Goal: Information Seeking & Learning: Learn about a topic

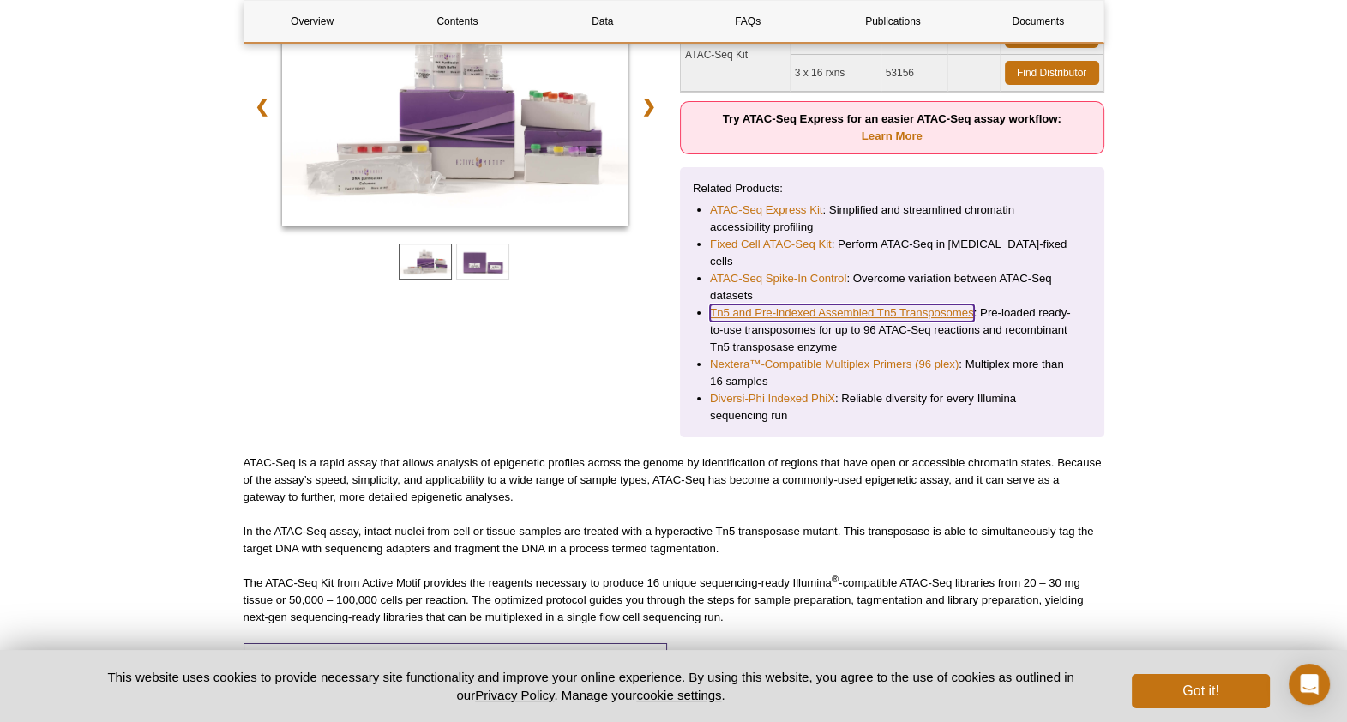
scroll to position [338, 0]
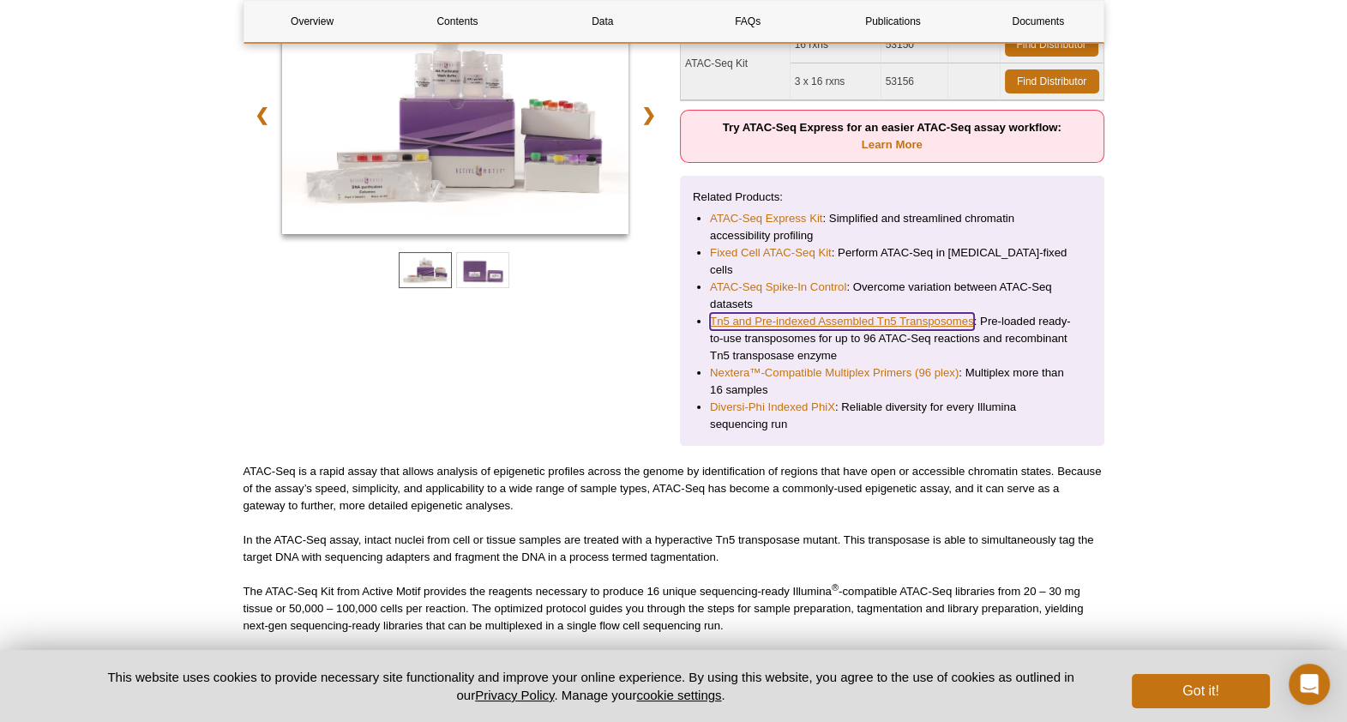
click at [814, 313] on link "Tn5 and Pre-indexed Assembled Tn5 Transposomes" at bounding box center [842, 321] width 264 height 17
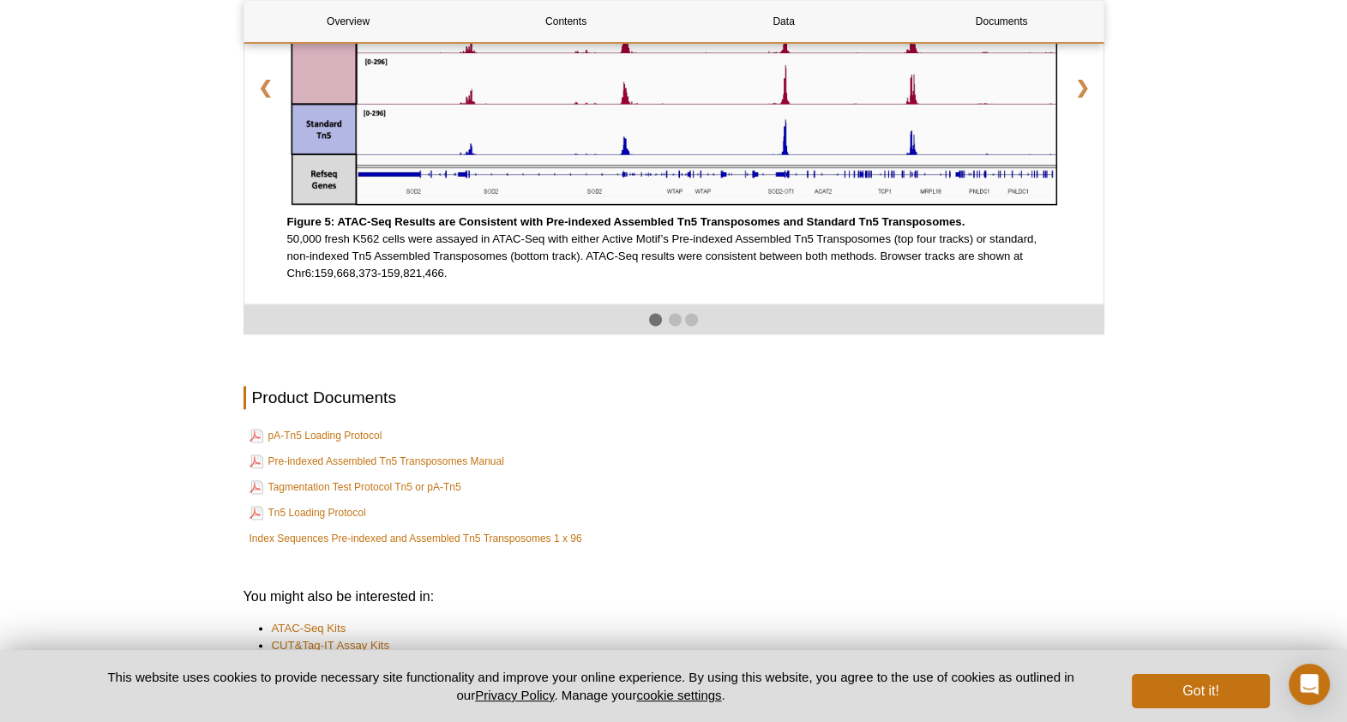
scroll to position [2983, 0]
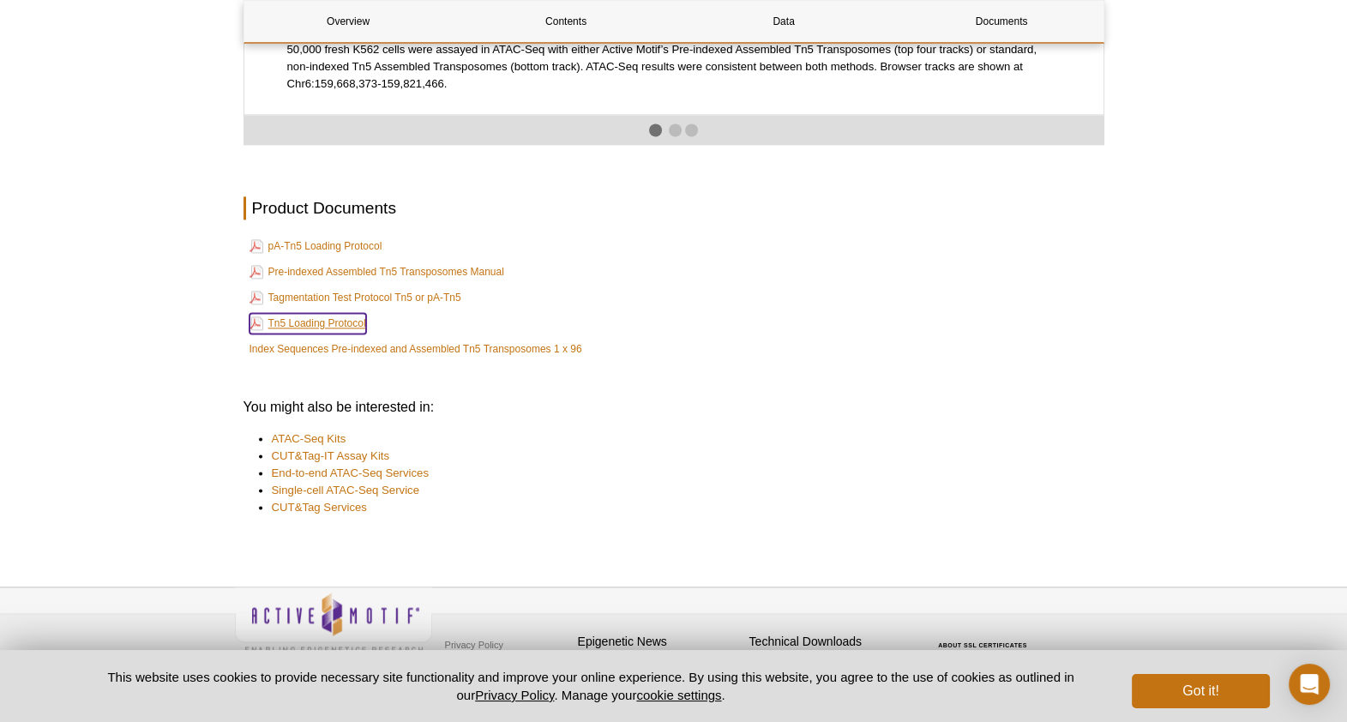
click at [313, 326] on link "Tn5 Loading Protocol" at bounding box center [308, 323] width 117 height 21
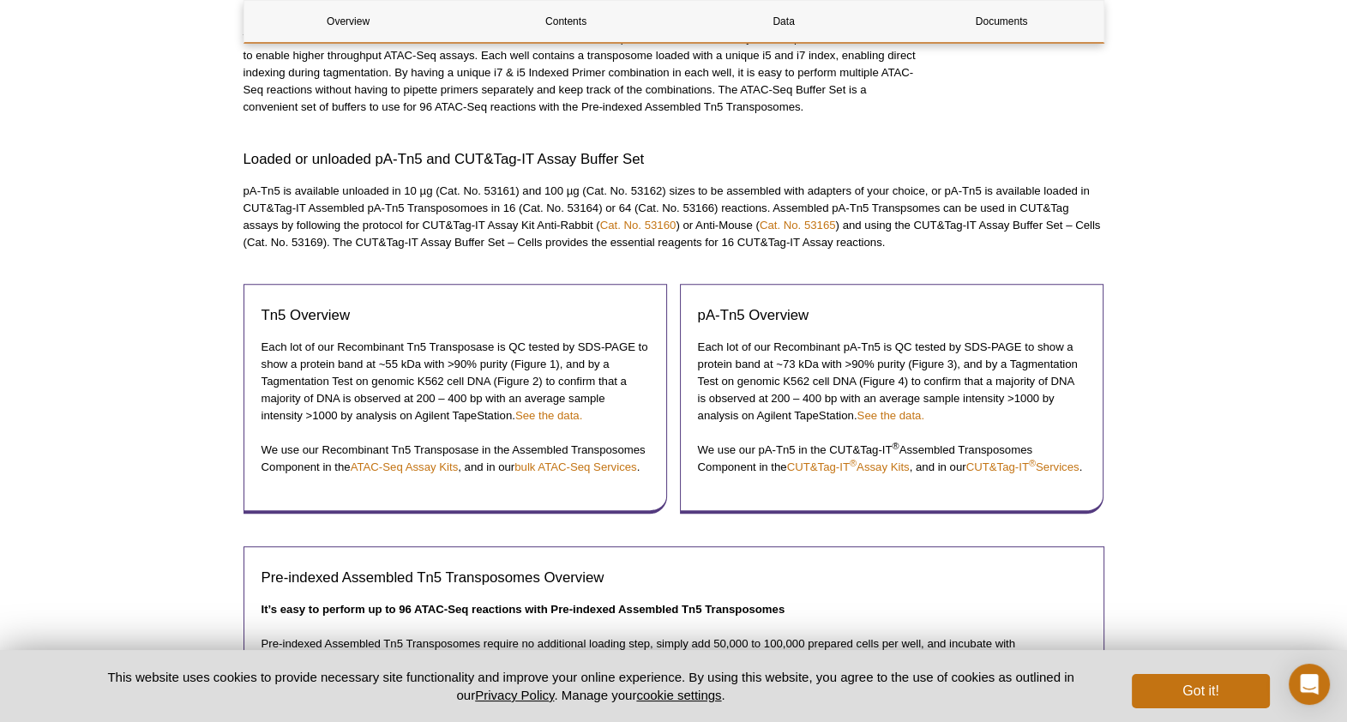
scroll to position [1607, 0]
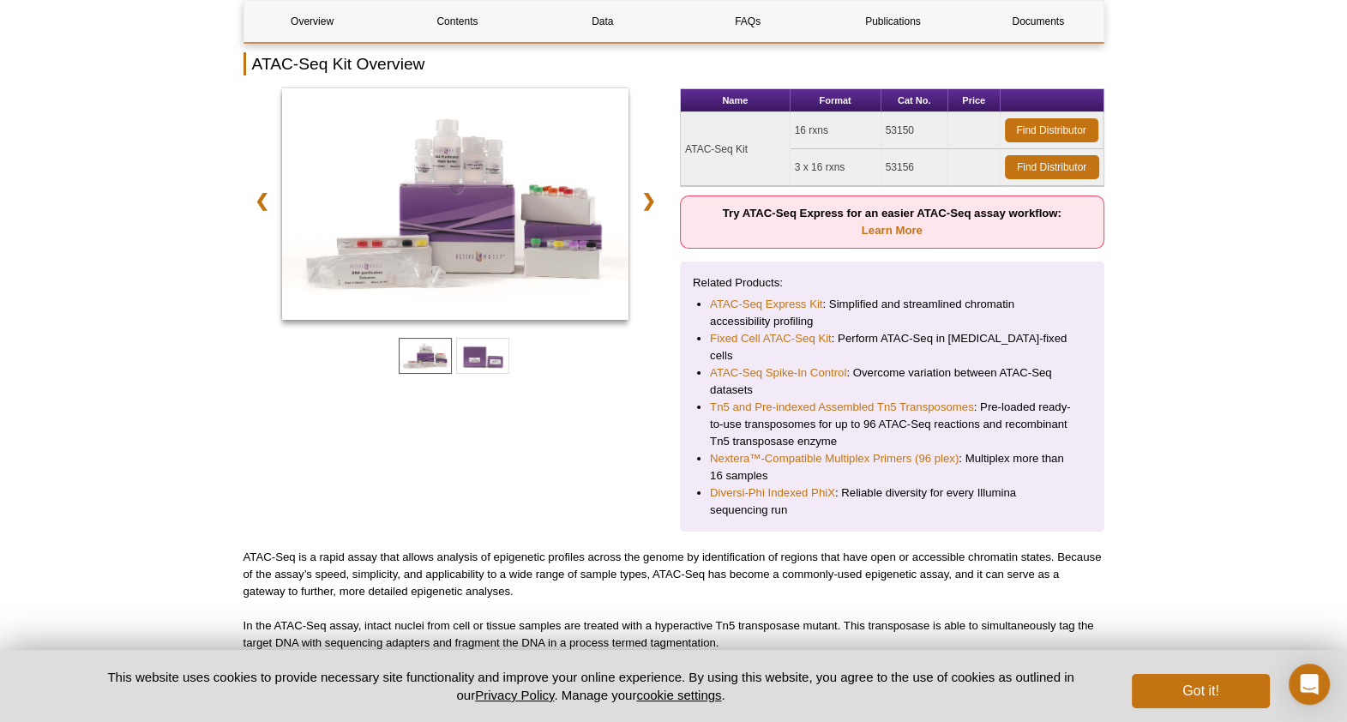
scroll to position [219, 0]
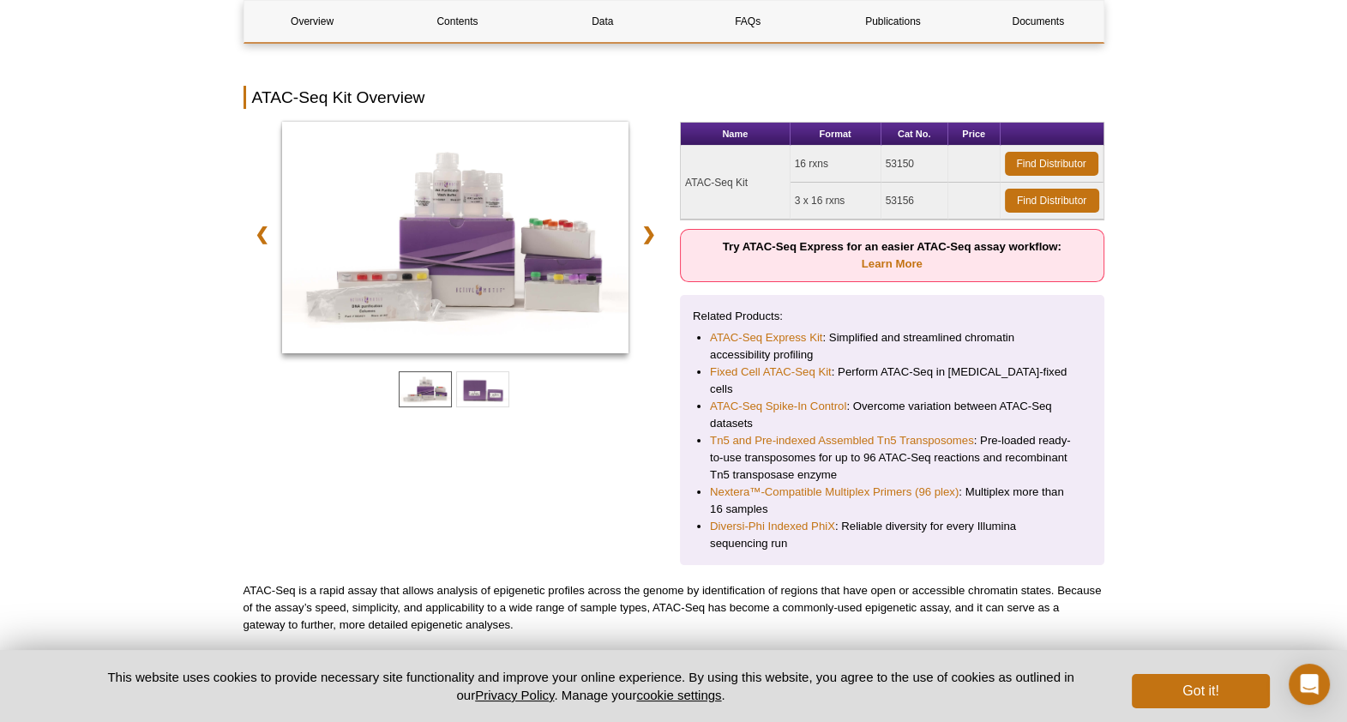
drag, startPoint x: 836, startPoint y: 165, endPoint x: 784, endPoint y: 163, distance: 52.3
click at [784, 163] on tr "ATAC-Seq Kit 16 rxns 53150 Find Distributor" at bounding box center [892, 164] width 423 height 37
copy tr "16 rxns"
click at [907, 156] on td "53150" at bounding box center [914, 164] width 67 height 37
click at [908, 169] on td "53150" at bounding box center [914, 164] width 67 height 37
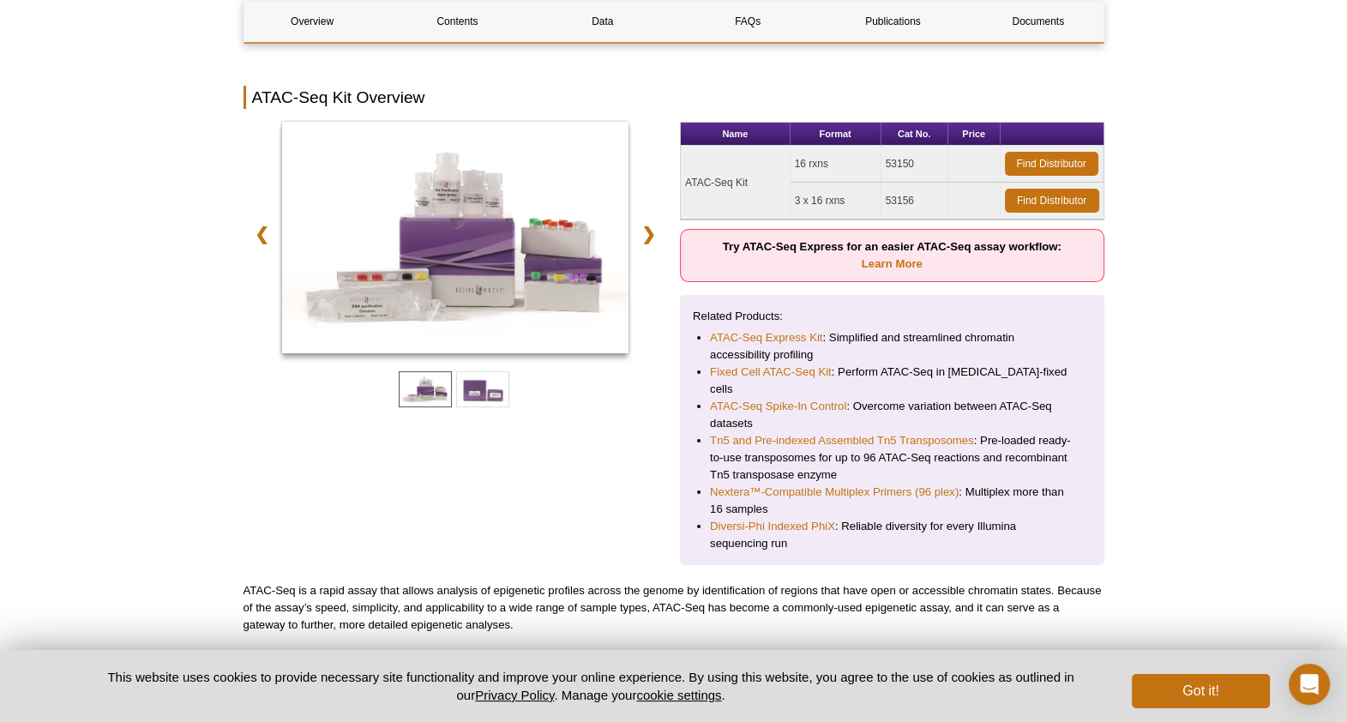
click at [908, 169] on td "53150" at bounding box center [914, 164] width 67 height 37
copy td "53150"
